Goal: Task Accomplishment & Management: Use online tool/utility

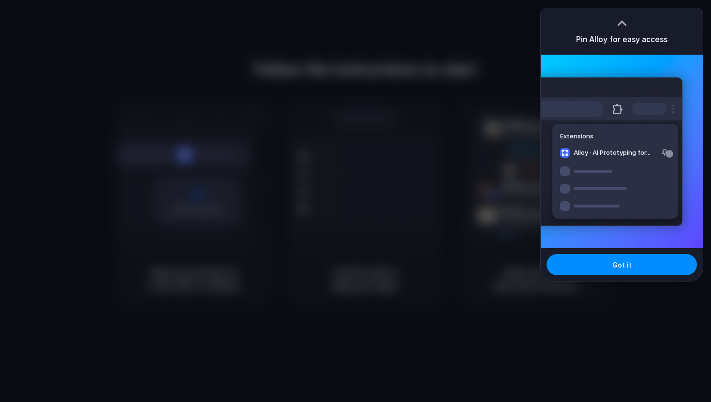
click at [362, 63] on div at bounding box center [355, 201] width 711 height 402
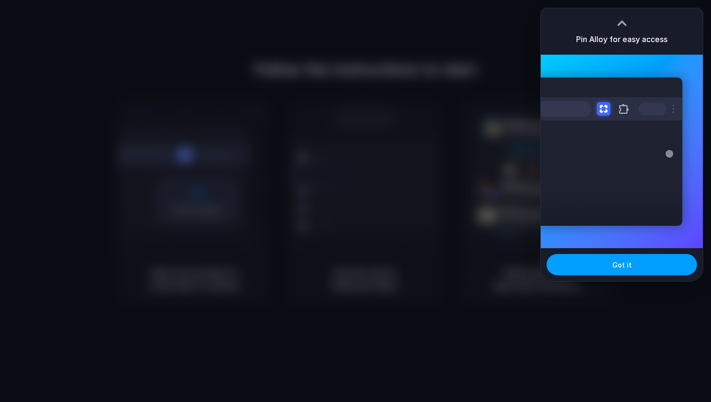
click at [630, 268] on span "Got it" at bounding box center [622, 265] width 19 height 10
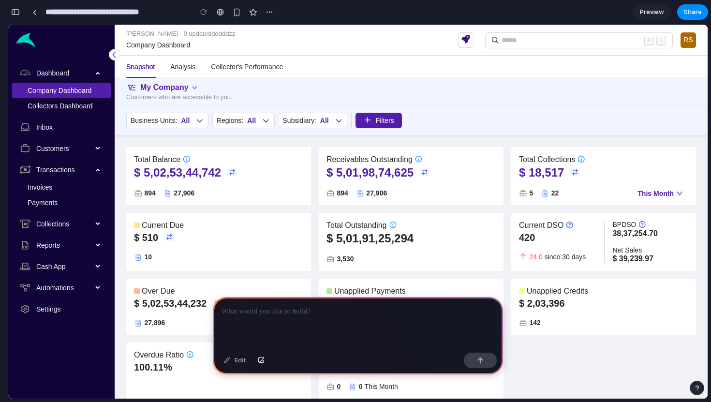
click at [332, 312] on p at bounding box center [358, 312] width 273 height 12
click at [49, 109] on link "Collectors Dashboard" at bounding box center [60, 106] width 65 height 8
click at [47, 106] on link "Collectors Dashboard" at bounding box center [60, 106] width 65 height 8
click at [17, 9] on div "button" at bounding box center [15, 12] width 9 height 7
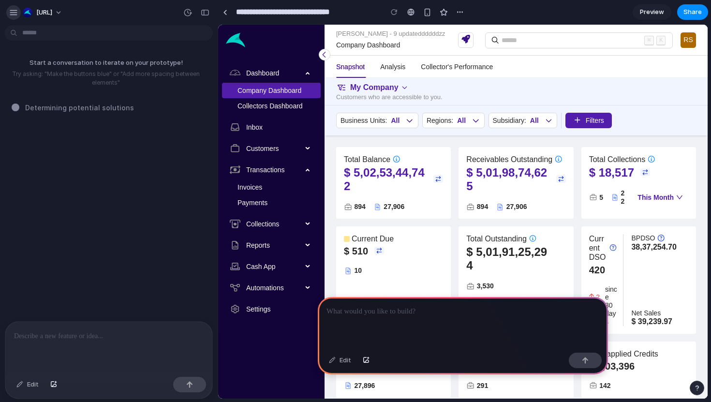
click at [18, 12] on button "button" at bounding box center [13, 12] width 15 height 15
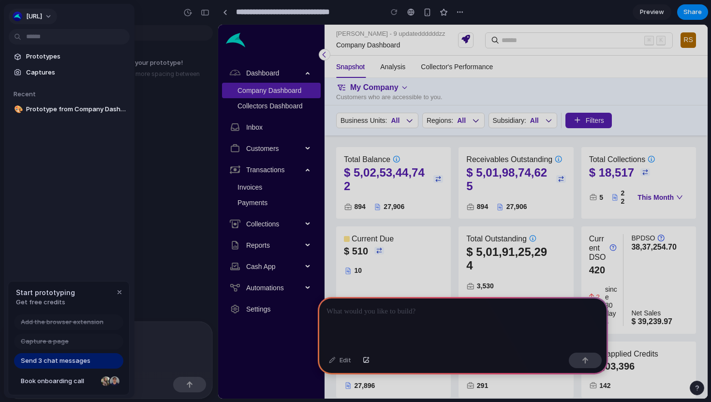
click at [17, 12] on div "button" at bounding box center [18, 17] width 10 height 10
click at [151, 66] on div "Settings Invite members Change theme Sign out" at bounding box center [355, 201] width 711 height 402
click at [172, 102] on div at bounding box center [355, 201] width 711 height 402
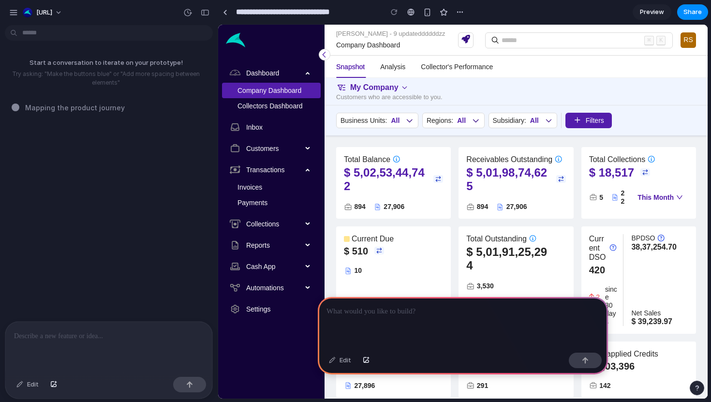
click at [48, 341] on p at bounding box center [109, 337] width 190 height 12
